Goal: Task Accomplishment & Management: Use online tool/utility

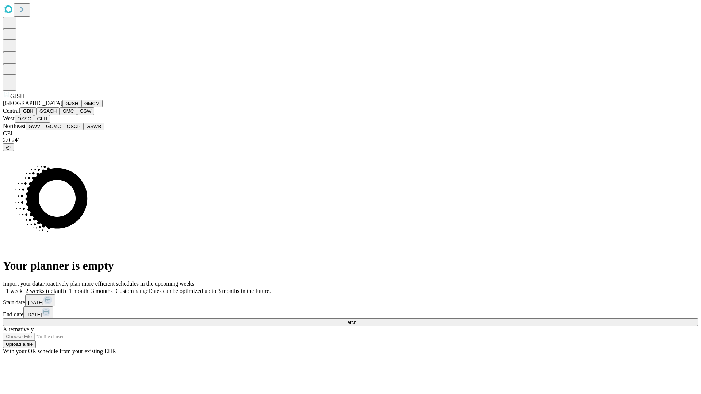
click at [62, 107] on button "GJSH" at bounding box center [71, 104] width 19 height 8
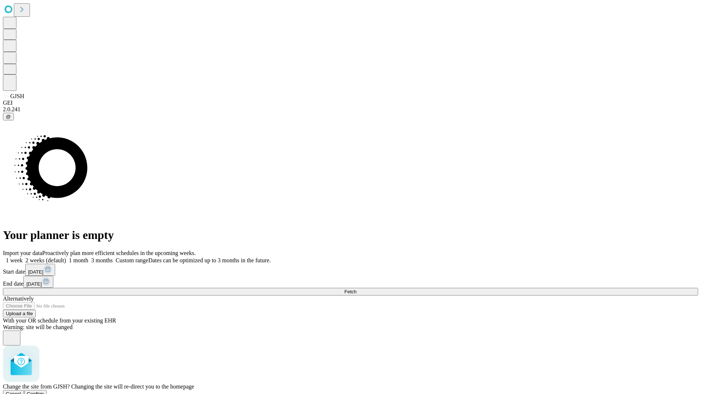
click at [44, 391] on span "Confirm" at bounding box center [35, 393] width 17 height 5
click at [23, 257] on label "1 week" at bounding box center [13, 260] width 20 height 6
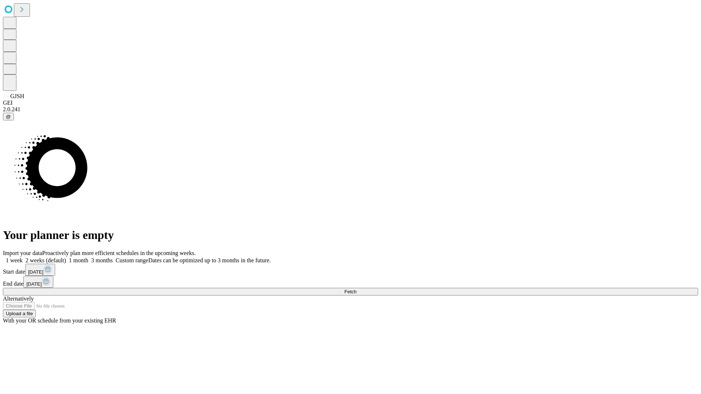
click at [356, 289] on span "Fetch" at bounding box center [350, 291] width 12 height 5
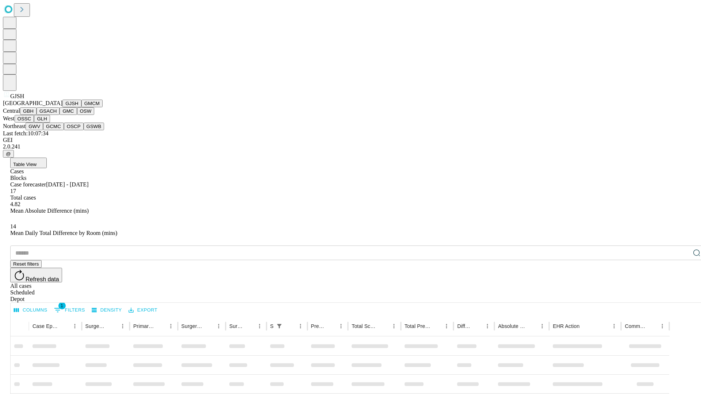
click at [81, 107] on button "GMCM" at bounding box center [91, 104] width 21 height 8
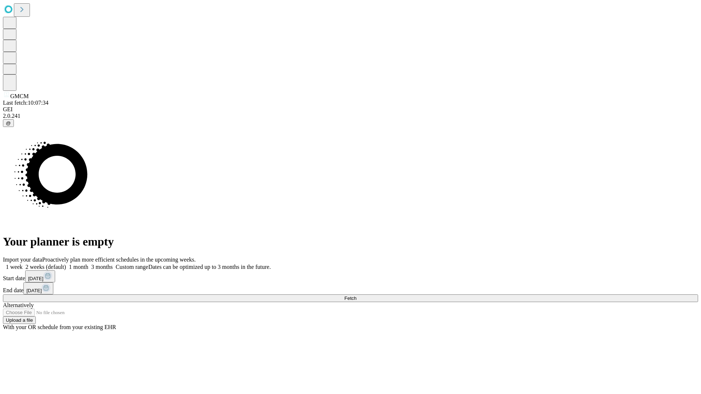
click at [23, 264] on label "1 week" at bounding box center [13, 267] width 20 height 6
click at [356, 296] on span "Fetch" at bounding box center [350, 298] width 12 height 5
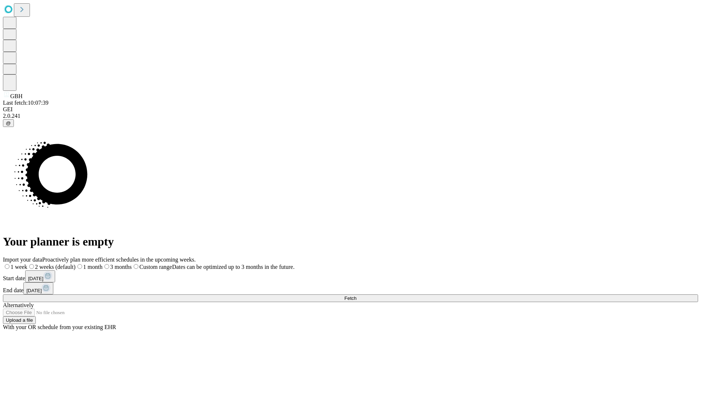
click at [27, 264] on label "1 week" at bounding box center [15, 267] width 24 height 6
click at [356, 296] on span "Fetch" at bounding box center [350, 298] width 12 height 5
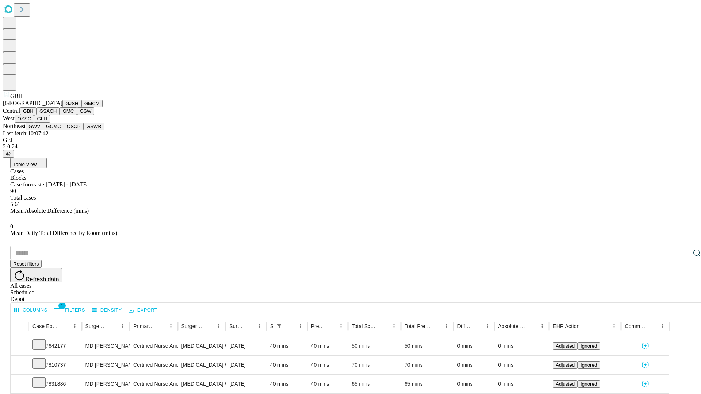
click at [57, 115] on button "GSACH" at bounding box center [47, 111] width 23 height 8
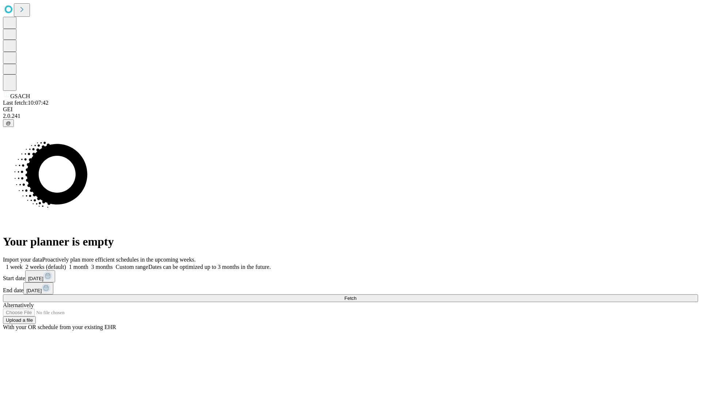
click at [356, 296] on span "Fetch" at bounding box center [350, 298] width 12 height 5
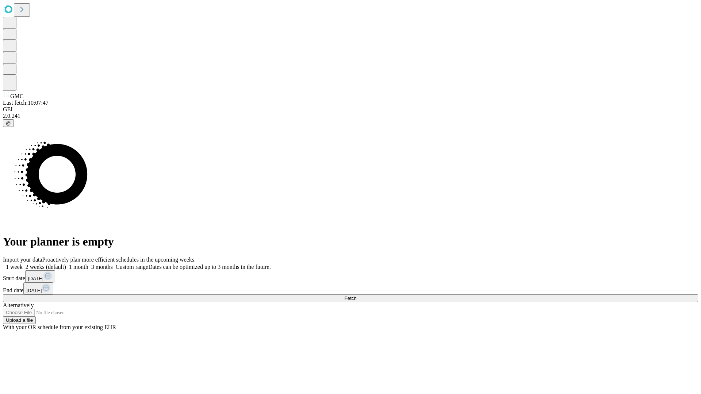
click at [23, 264] on label "1 week" at bounding box center [13, 267] width 20 height 6
click at [356, 296] on span "Fetch" at bounding box center [350, 298] width 12 height 5
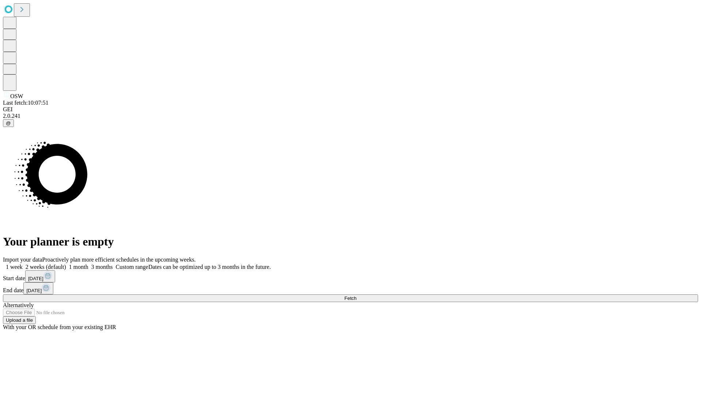
click at [23, 264] on label "1 week" at bounding box center [13, 267] width 20 height 6
click at [356, 296] on span "Fetch" at bounding box center [350, 298] width 12 height 5
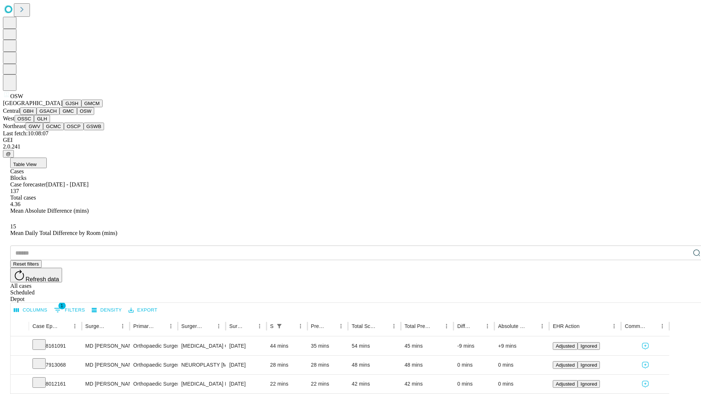
click at [34, 123] on button "OSSC" at bounding box center [25, 119] width 20 height 8
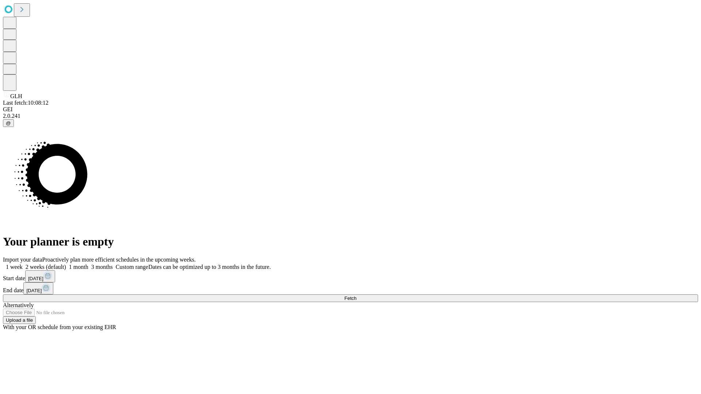
click at [23, 264] on label "1 week" at bounding box center [13, 267] width 20 height 6
click at [356, 296] on span "Fetch" at bounding box center [350, 298] width 12 height 5
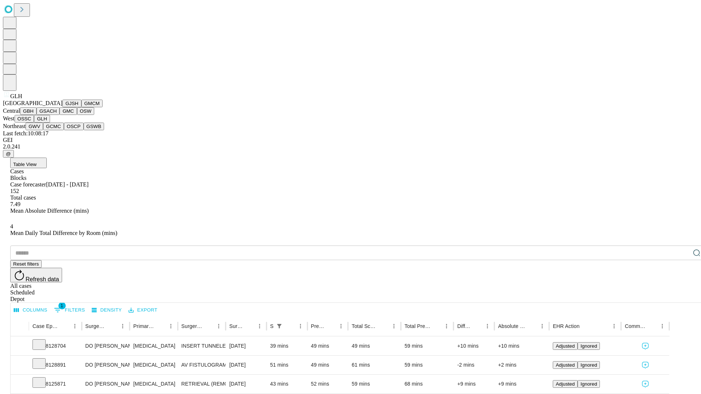
click at [43, 130] on button "GWV" at bounding box center [35, 127] width 18 height 8
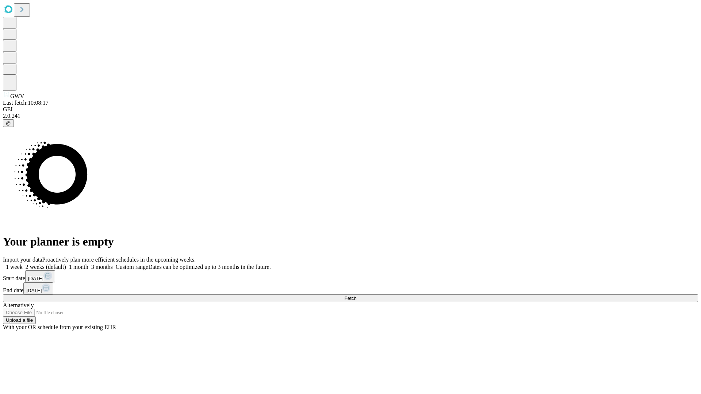
click at [23, 264] on label "1 week" at bounding box center [13, 267] width 20 height 6
click at [356, 296] on span "Fetch" at bounding box center [350, 298] width 12 height 5
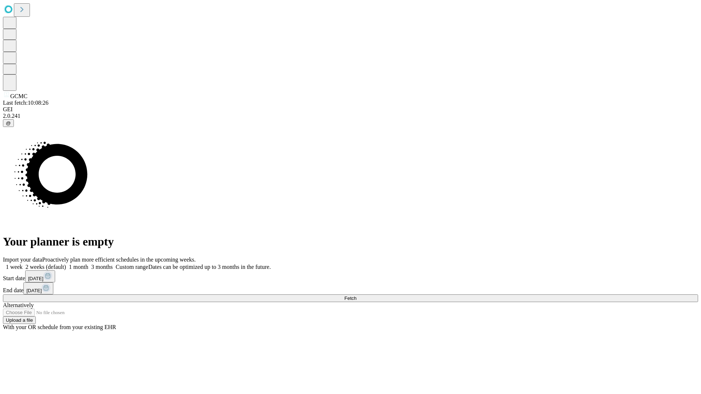
click at [23, 264] on label "1 week" at bounding box center [13, 267] width 20 height 6
click at [356, 296] on span "Fetch" at bounding box center [350, 298] width 12 height 5
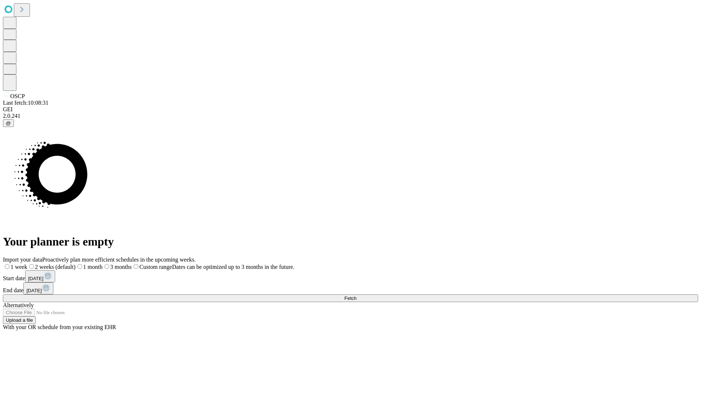
click at [27, 264] on label "1 week" at bounding box center [15, 267] width 24 height 6
click at [356, 296] on span "Fetch" at bounding box center [350, 298] width 12 height 5
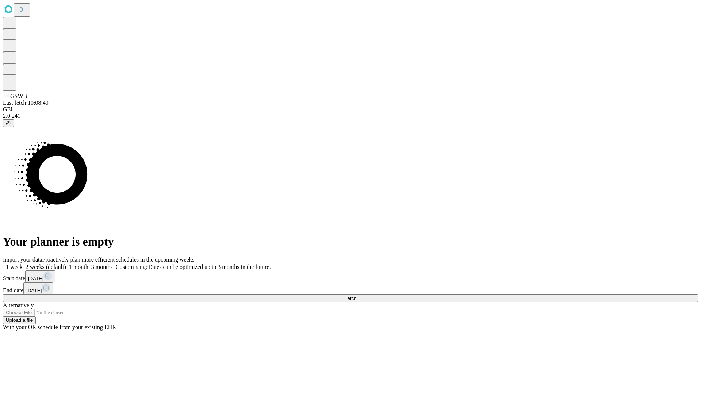
click at [23, 264] on label "1 week" at bounding box center [13, 267] width 20 height 6
click at [356, 296] on span "Fetch" at bounding box center [350, 298] width 12 height 5
